Goal: Navigation & Orientation: Find specific page/section

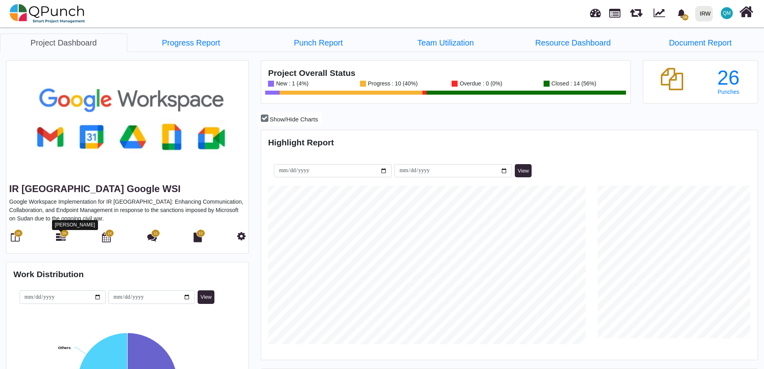
click at [61, 237] on icon at bounding box center [61, 238] width 10 height 10
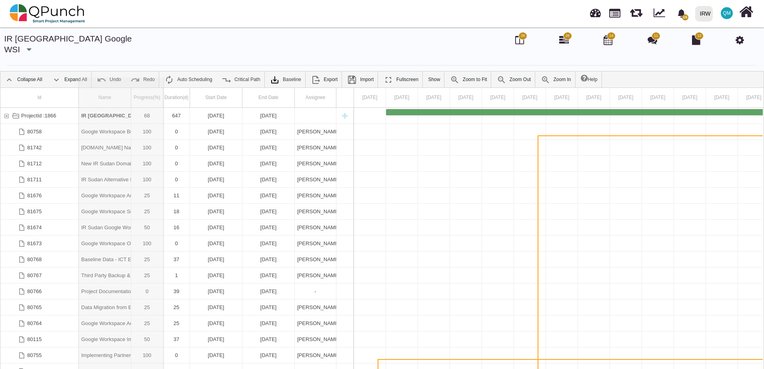
drag, startPoint x: 131, startPoint y: 87, endPoint x: 164, endPoint y: 88, distance: 32.8
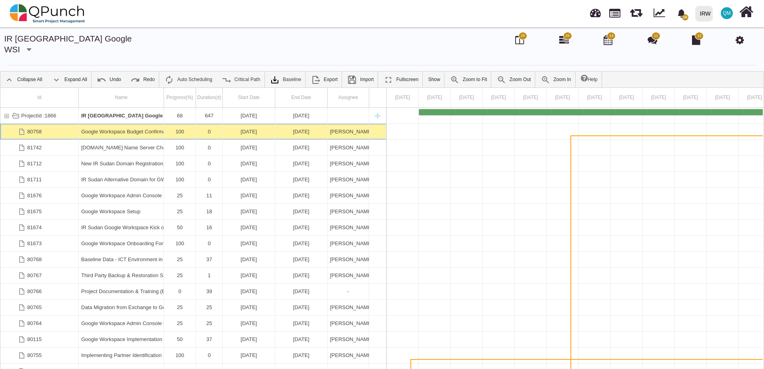
click at [132, 124] on div "Google Workspace Budget Confirmation" at bounding box center [121, 132] width 80 height 16
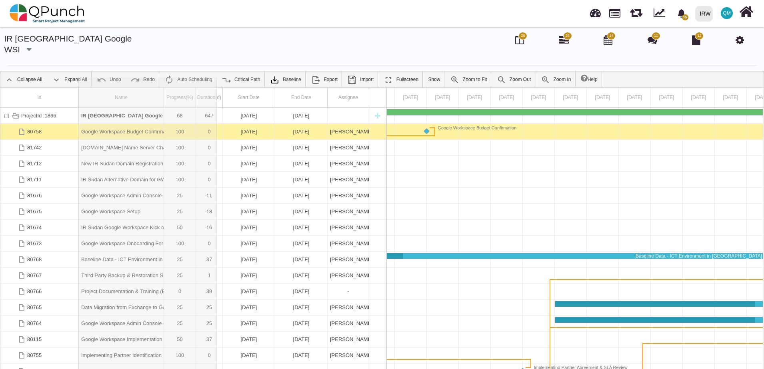
drag, startPoint x: 164, startPoint y: 84, endPoint x: 218, endPoint y: 86, distance: 54.0
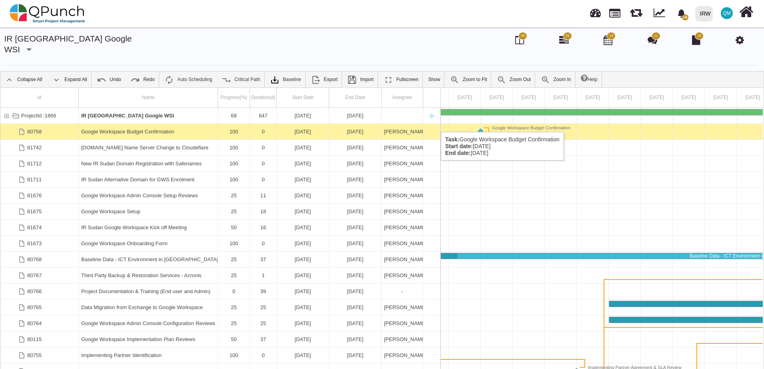
drag, startPoint x: 136, startPoint y: 124, endPoint x: 100, endPoint y: 122, distance: 35.6
click at [100, 124] on div "Google Workspace Budget Confirmation" at bounding box center [148, 132] width 134 height 16
click at [35, 124] on div "80758" at bounding box center [34, 132] width 14 height 16
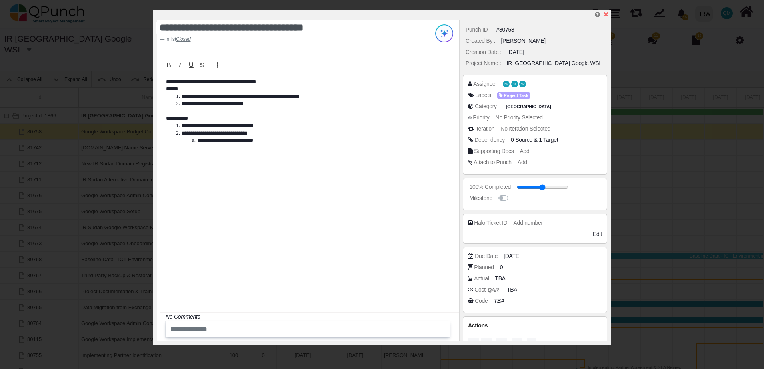
click at [607, 14] on icon "x" at bounding box center [606, 14] width 4 height 4
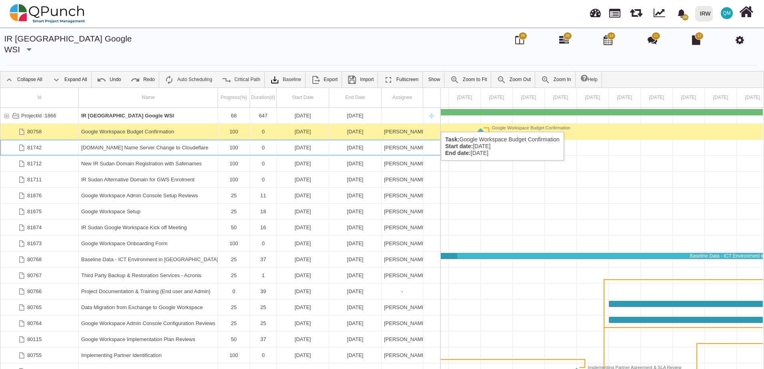
click at [109, 140] on div "[DOMAIN_NAME] Name Server Change to Cloudeflare" at bounding box center [148, 148] width 134 height 16
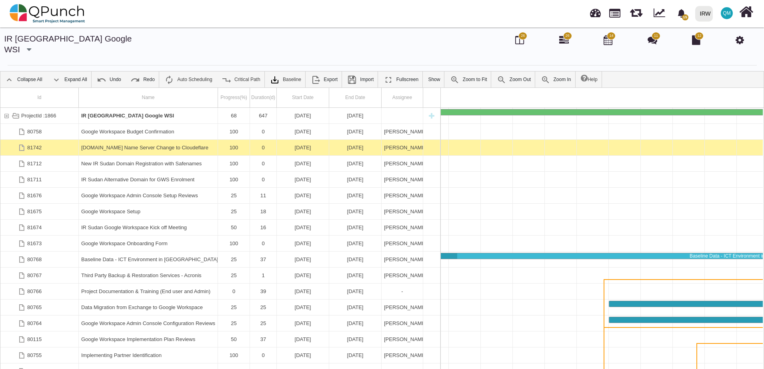
scroll to position [0, 17200]
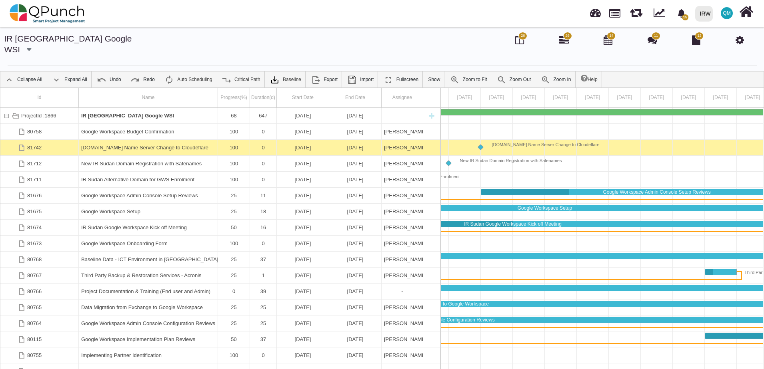
click at [109, 140] on div "[DOMAIN_NAME] Name Server Change to Cloudeflare" at bounding box center [148, 148] width 134 height 16
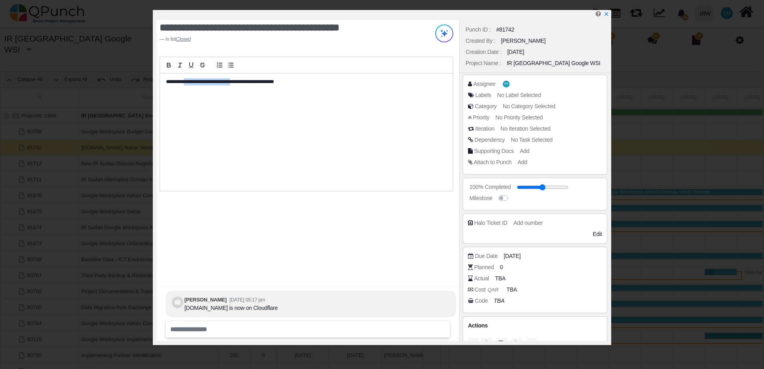
drag, startPoint x: 189, startPoint y: 82, endPoint x: 245, endPoint y: 82, distance: 56.4
click at [245, 82] on p "**********" at bounding box center [304, 81] width 277 height 7
click at [606, 15] on icon "x" at bounding box center [606, 14] width 4 height 4
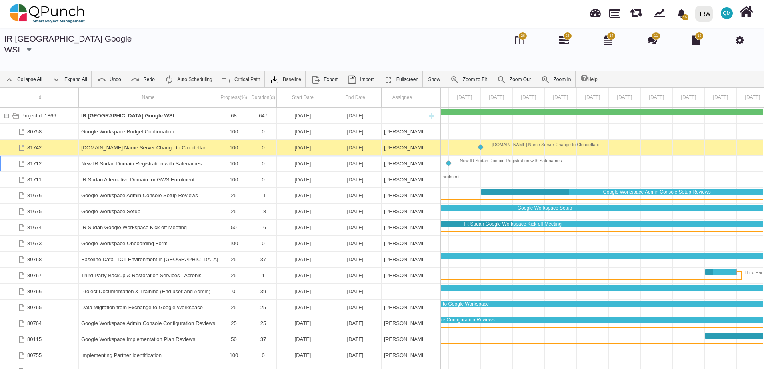
click at [134, 156] on div "New IR Sudan Domain Registration with Safenames" at bounding box center [148, 164] width 134 height 16
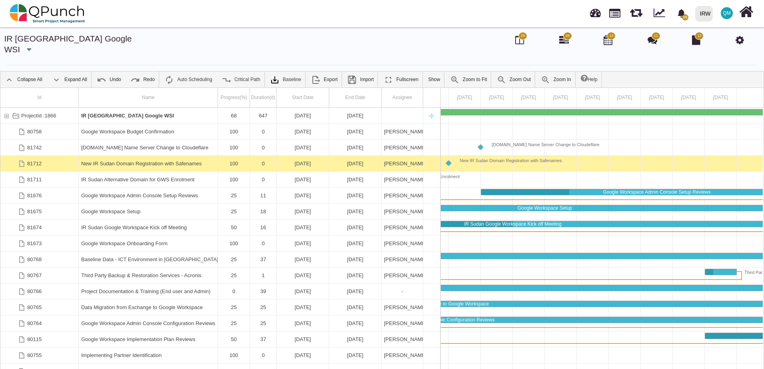
scroll to position [0, 17168]
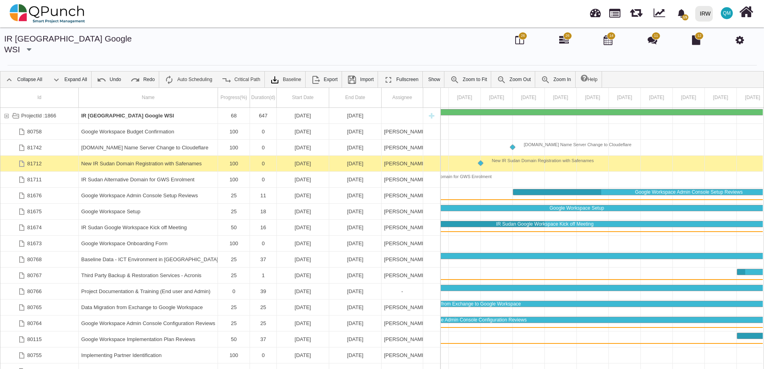
click at [134, 156] on div "New IR Sudan Domain Registration with Safenames" at bounding box center [148, 164] width 134 height 16
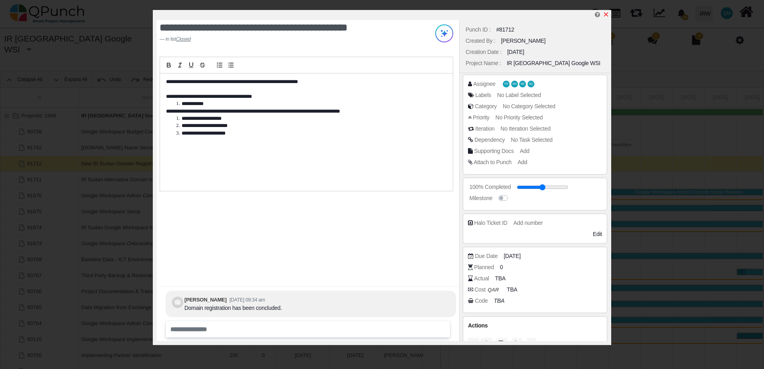
click at [605, 15] on icon "x" at bounding box center [606, 14] width 6 height 6
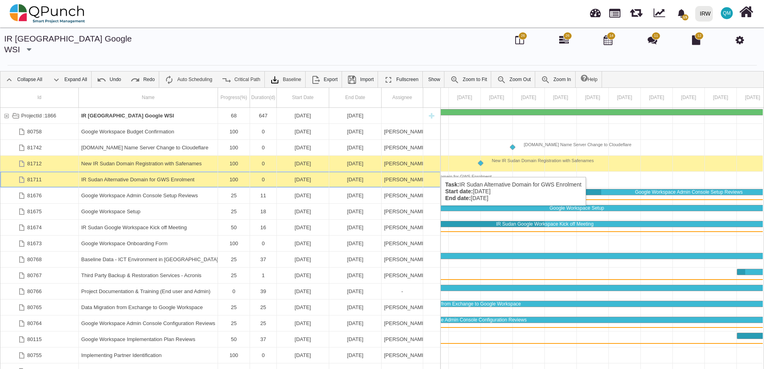
click at [117, 172] on div "IR Sudan Alternative Domain for GWS Enrolment" at bounding box center [148, 180] width 134 height 16
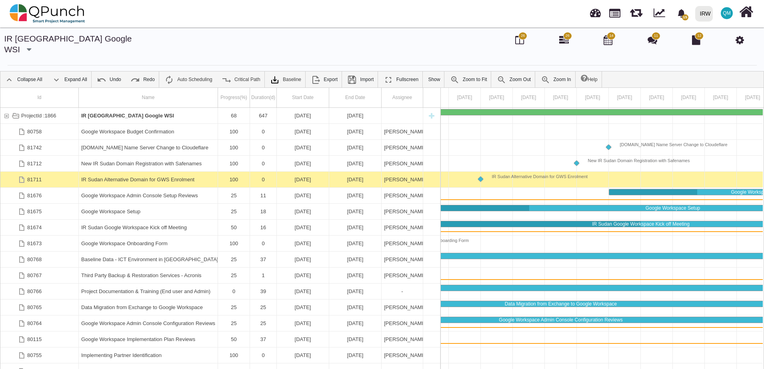
click at [117, 172] on div "IR Sudan Alternative Domain for GWS Enrolment" at bounding box center [148, 180] width 134 height 16
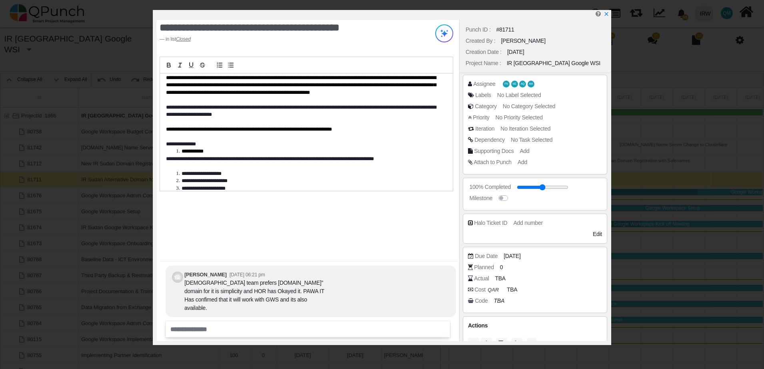
scroll to position [0, 0]
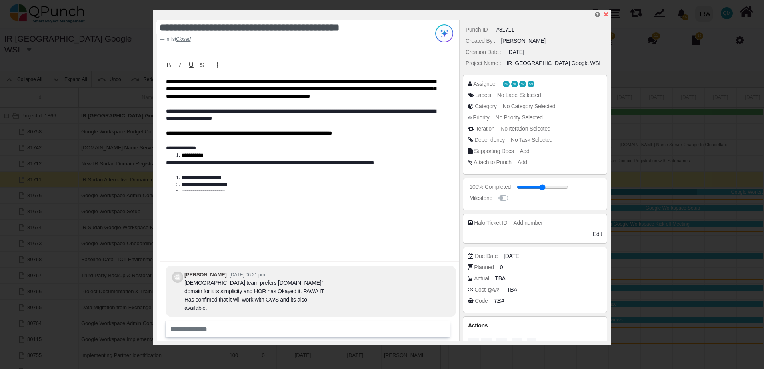
click at [606, 14] on icon "x" at bounding box center [606, 14] width 6 height 6
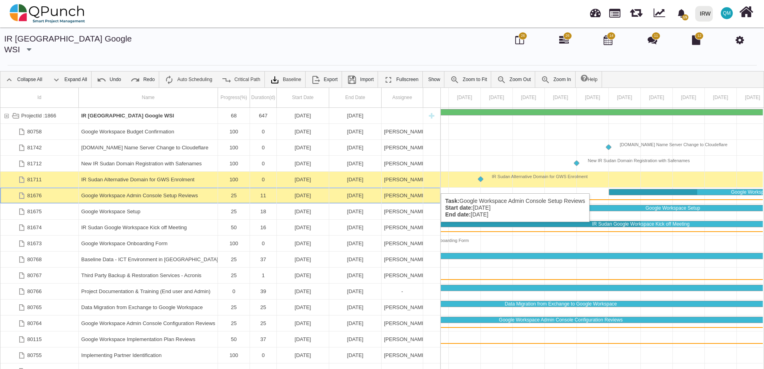
click at [121, 188] on div "Google Workspace Admin Console Setup Reviews" at bounding box center [148, 196] width 134 height 16
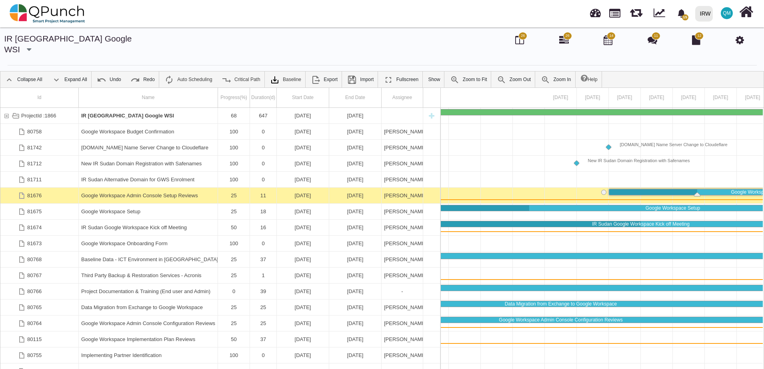
scroll to position [0, 17200]
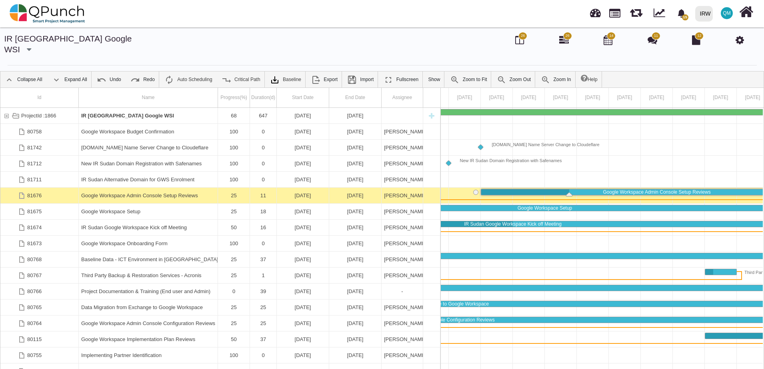
click at [121, 188] on div "Google Workspace Admin Console Setup Reviews" at bounding box center [148, 196] width 134 height 16
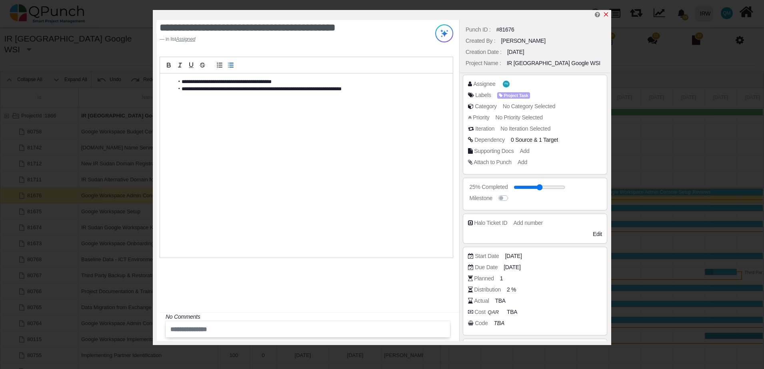
click at [605, 15] on icon "x" at bounding box center [606, 14] width 6 height 6
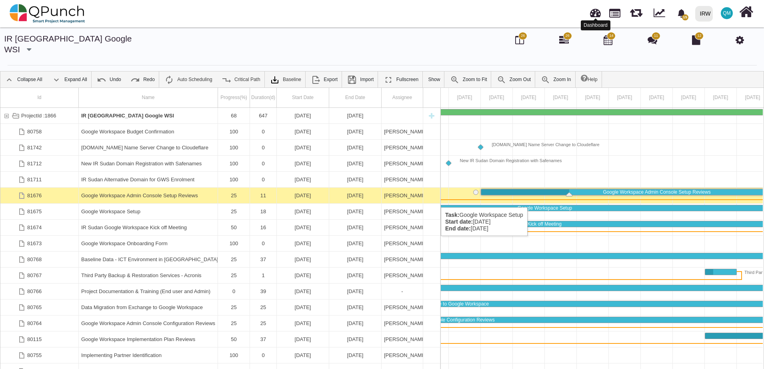
click at [596, 16] on link at bounding box center [595, 11] width 11 height 13
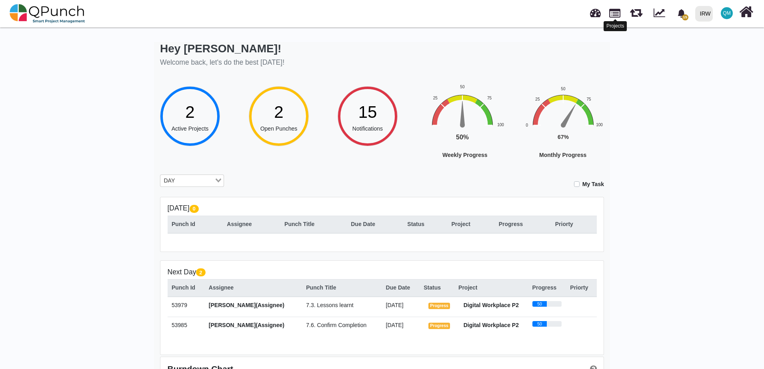
click at [619, 14] on link at bounding box center [614, 13] width 11 height 14
